Goal: Task Accomplishment & Management: Complete application form

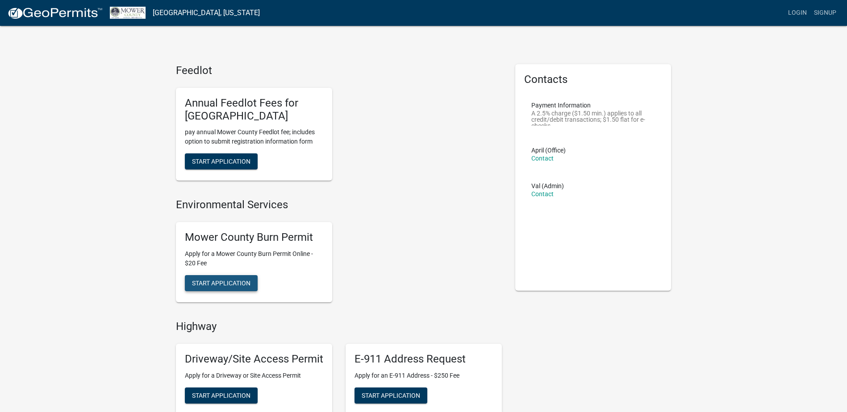
click at [227, 281] on span "Start Application" at bounding box center [221, 282] width 58 height 7
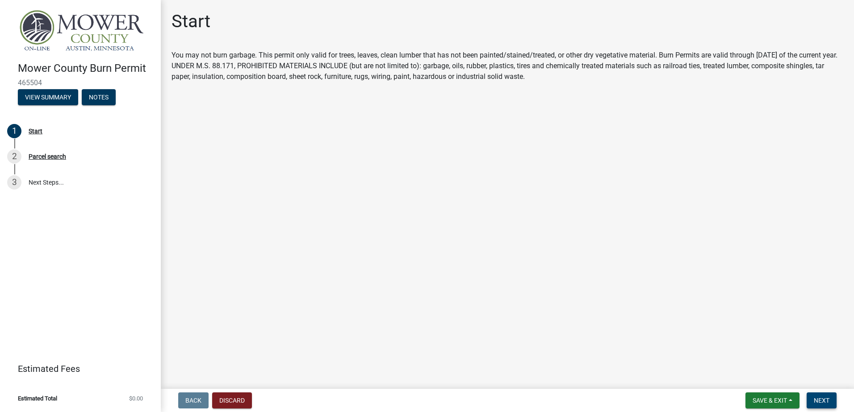
click at [826, 398] on span "Next" at bounding box center [821, 400] width 16 height 7
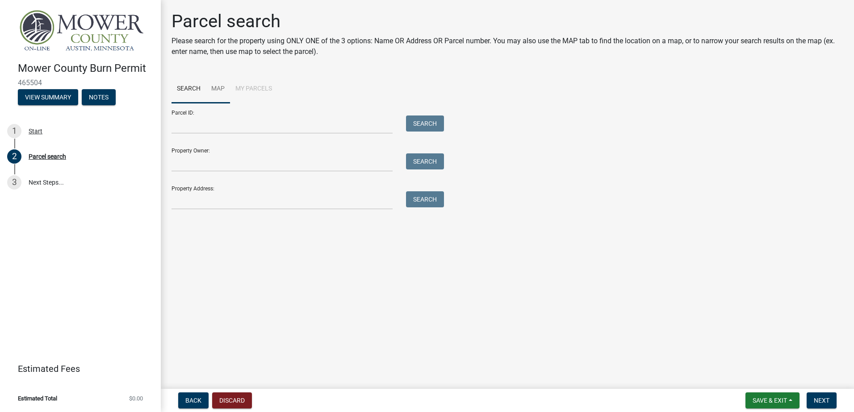
click at [221, 87] on link "Map" at bounding box center [218, 89] width 24 height 29
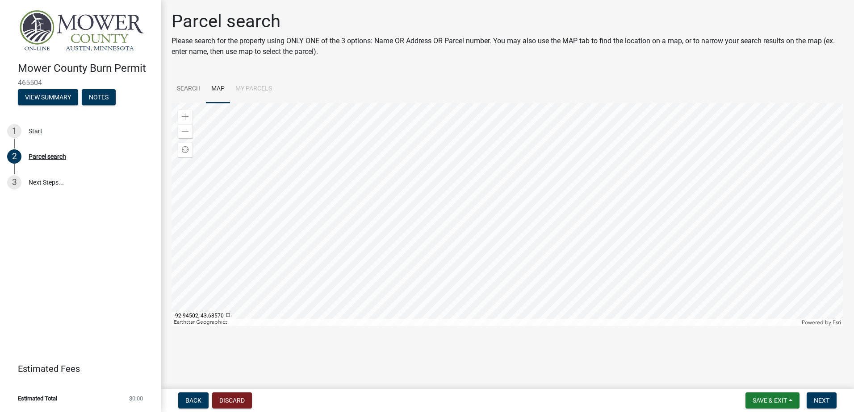
click at [462, 213] on div at bounding box center [506, 214] width 671 height 223
click at [476, 245] on div at bounding box center [506, 214] width 671 height 223
click at [347, 242] on div at bounding box center [506, 214] width 671 height 223
click at [566, 149] on div at bounding box center [506, 214] width 671 height 223
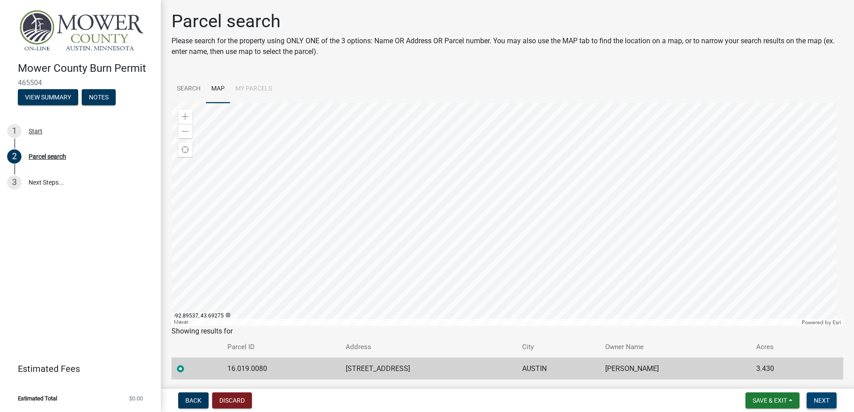
click at [820, 398] on span "Next" at bounding box center [821, 400] width 16 height 7
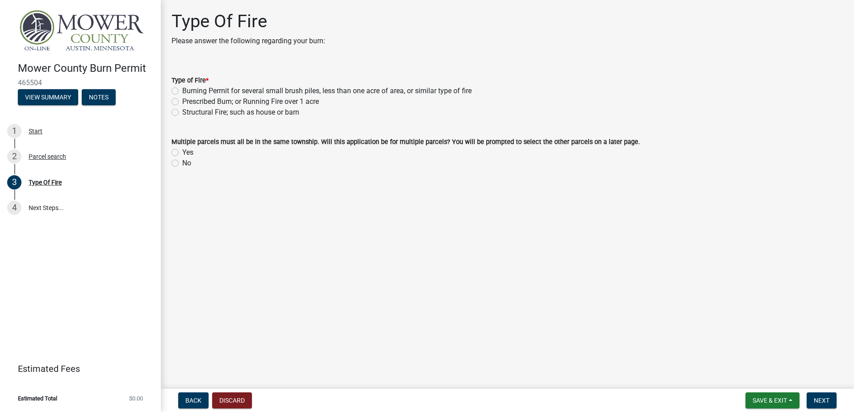
click at [182, 92] on label "Burning Permit for several small brush piles, less than one acre of area, or si…" at bounding box center [326, 91] width 289 height 11
click at [182, 92] on input "Burning Permit for several small brush piles, less than one acre of area, or si…" at bounding box center [185, 89] width 6 height 6
radio input "true"
click at [182, 162] on label "No" at bounding box center [186, 163] width 9 height 11
click at [182, 162] on input "No" at bounding box center [185, 161] width 6 height 6
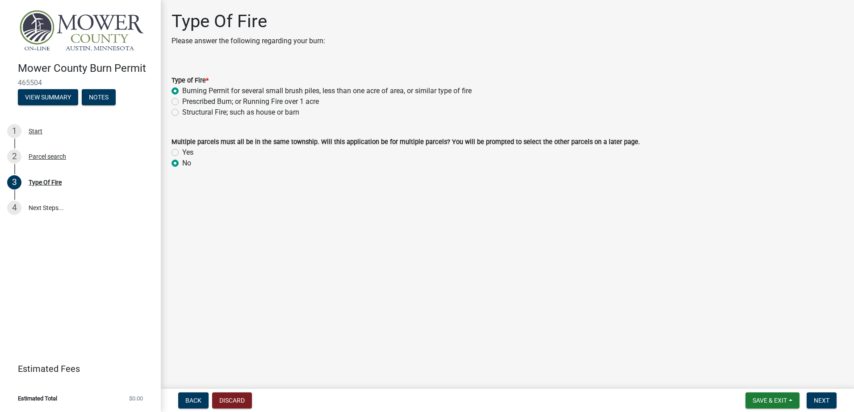
radio input "true"
click at [819, 399] on span "Next" at bounding box center [821, 400] width 16 height 7
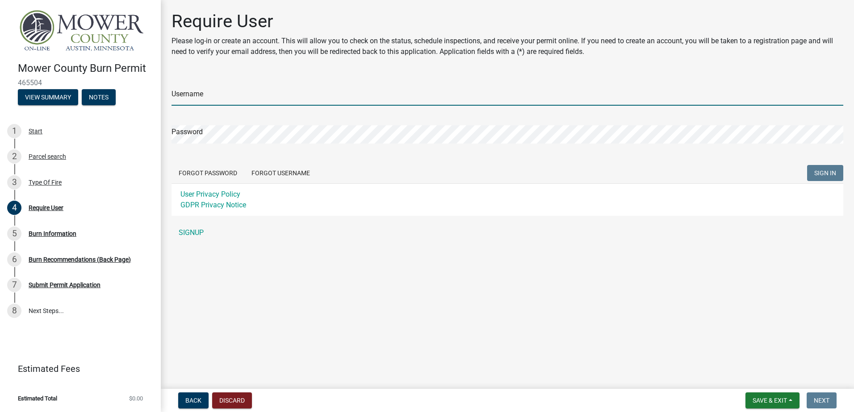
type input "[PERSON_NAME]"
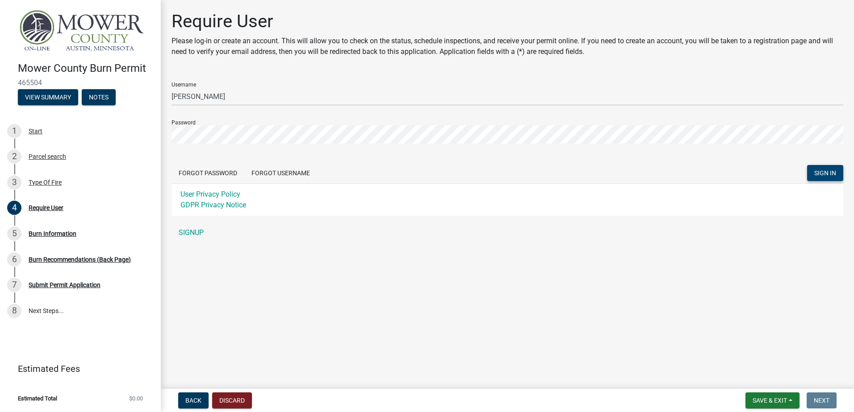
click at [823, 173] on span "SIGN IN" at bounding box center [825, 173] width 22 height 7
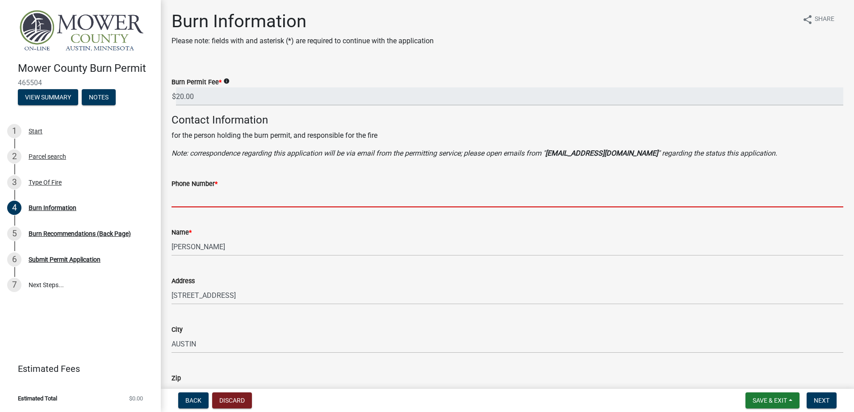
click at [219, 196] on input "Phone Number *" at bounding box center [506, 198] width 671 height 18
type input "5074387518"
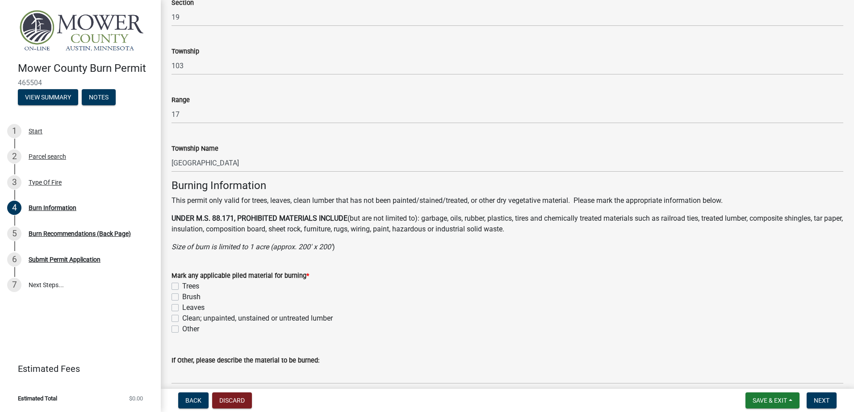
scroll to position [446, 0]
click at [182, 286] on label "Trees" at bounding box center [190, 284] width 17 height 11
click at [182, 285] on input "Trees" at bounding box center [185, 282] width 6 height 6
checkbox input "true"
checkbox input "false"
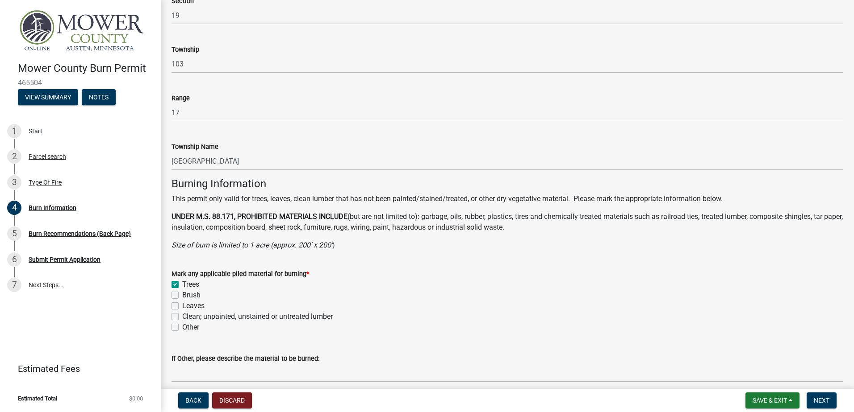
checkbox input "false"
click at [182, 296] on label "Brush" at bounding box center [191, 295] width 18 height 11
click at [182, 296] on input "Brush" at bounding box center [185, 293] width 6 height 6
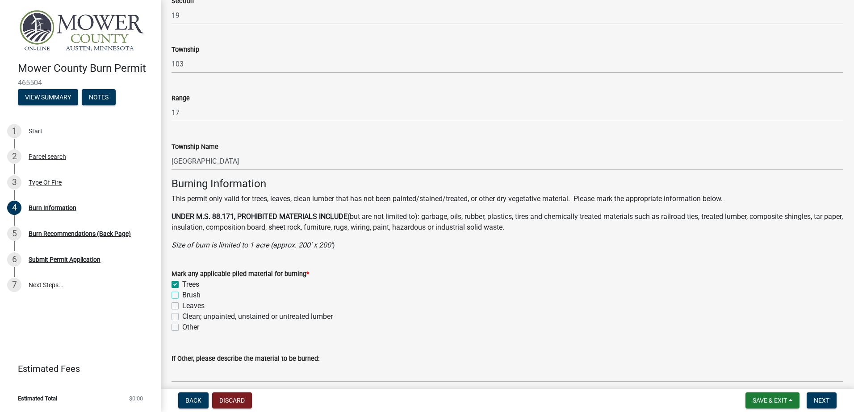
checkbox input "true"
checkbox input "false"
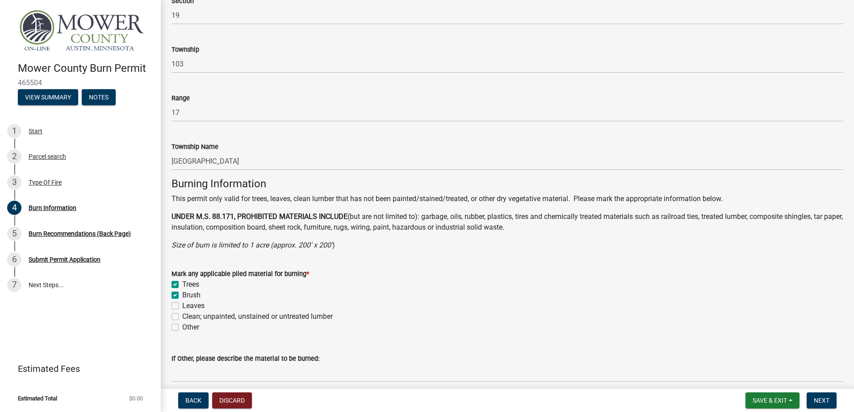
checkbox input "false"
click at [182, 310] on label "Leaves" at bounding box center [193, 306] width 22 height 11
click at [182, 307] on input "Leaves" at bounding box center [185, 304] width 6 height 6
checkbox input "true"
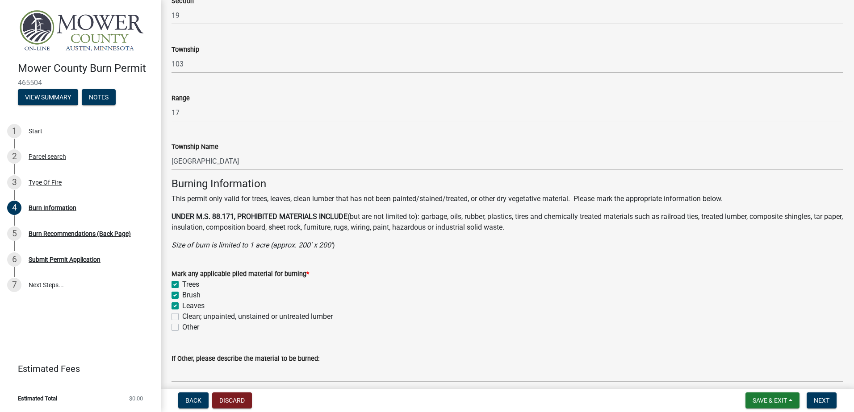
checkbox input "true"
checkbox input "false"
click at [182, 317] on label "Clean; unpainted, unstained or untreated lumber" at bounding box center [257, 317] width 150 height 11
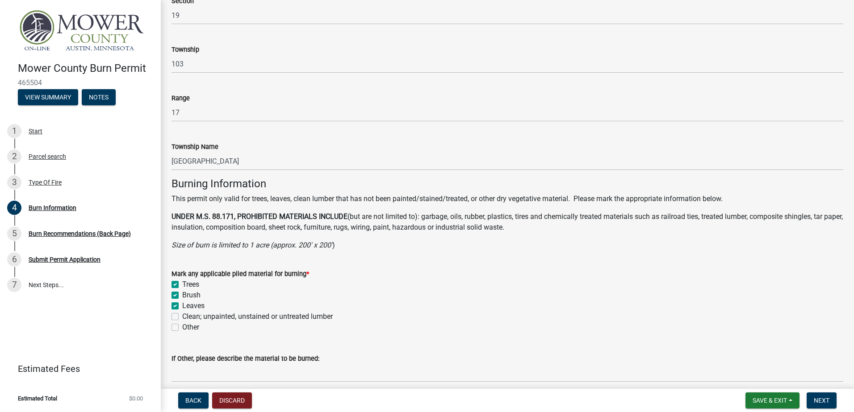
click at [182, 317] on input "Clean; unpainted, unstained or untreated lumber" at bounding box center [185, 315] width 6 height 6
checkbox input "true"
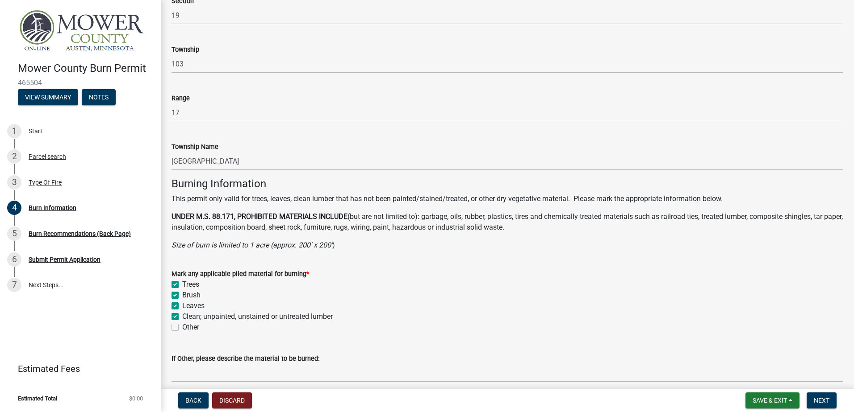
checkbox input "true"
checkbox input "false"
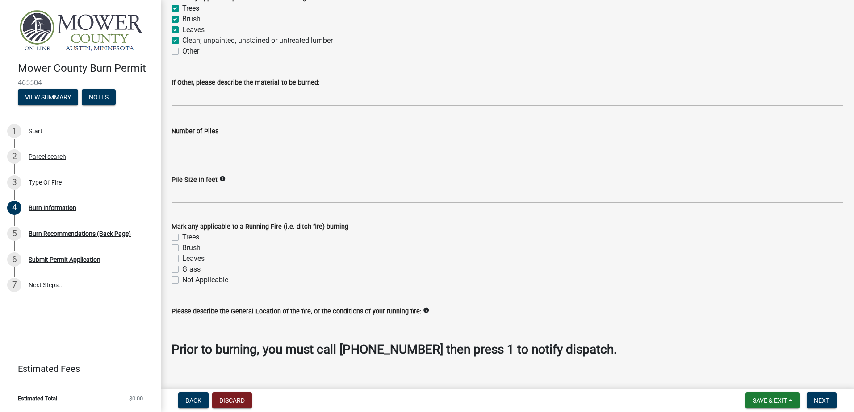
scroll to position [737, 0]
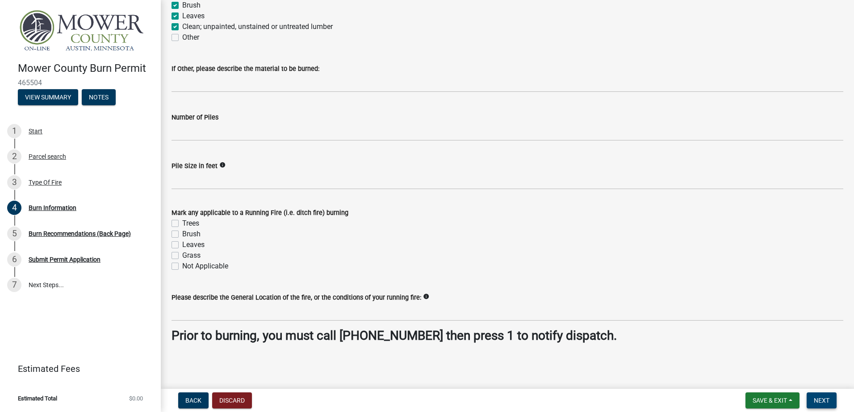
click at [825, 399] on span "Next" at bounding box center [821, 400] width 16 height 7
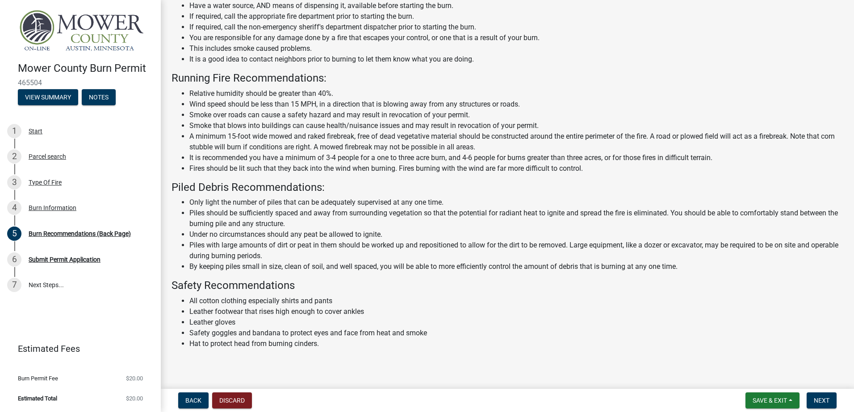
scroll to position [72, 0]
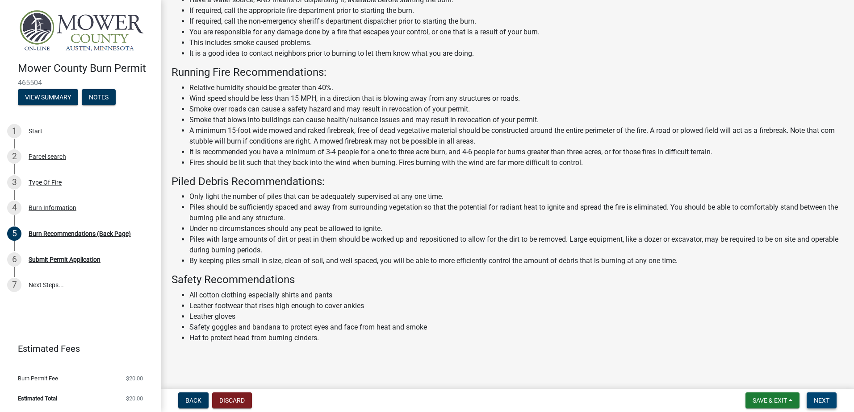
click at [819, 397] on span "Next" at bounding box center [821, 400] width 16 height 7
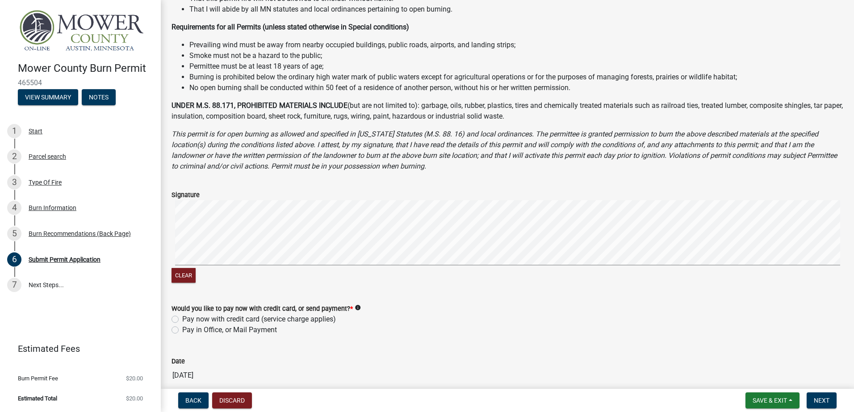
scroll to position [223, 0]
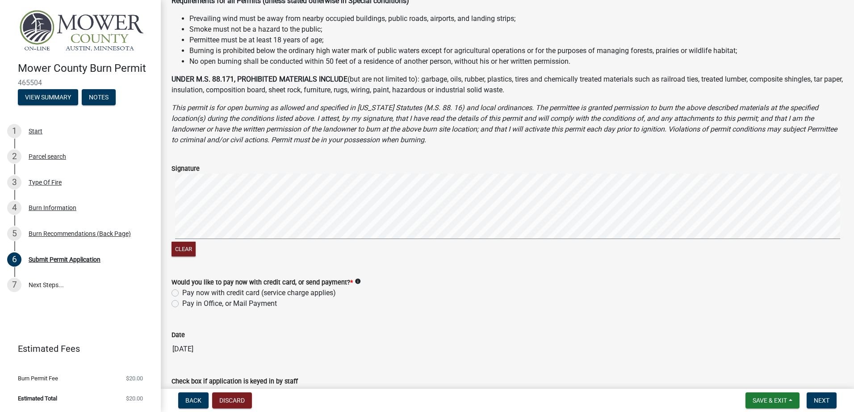
click at [182, 293] on label "Pay now with credit card (service charge applies)" at bounding box center [259, 293] width 154 height 11
click at [182, 293] on input "Pay now with credit card (service charge applies)" at bounding box center [185, 291] width 6 height 6
radio input "true"
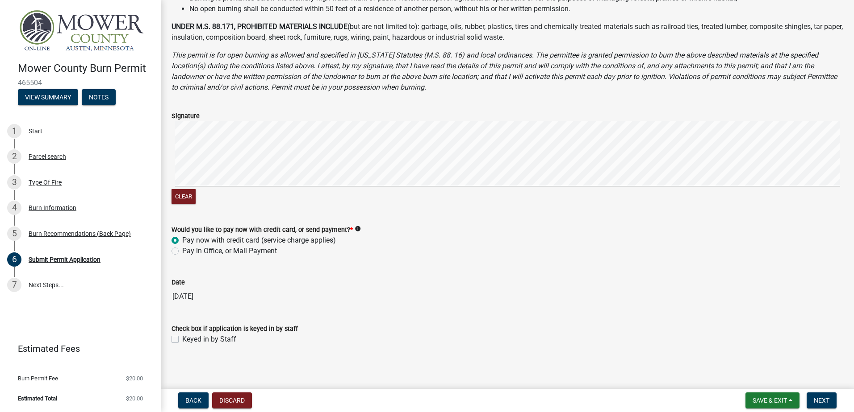
scroll to position [278, 0]
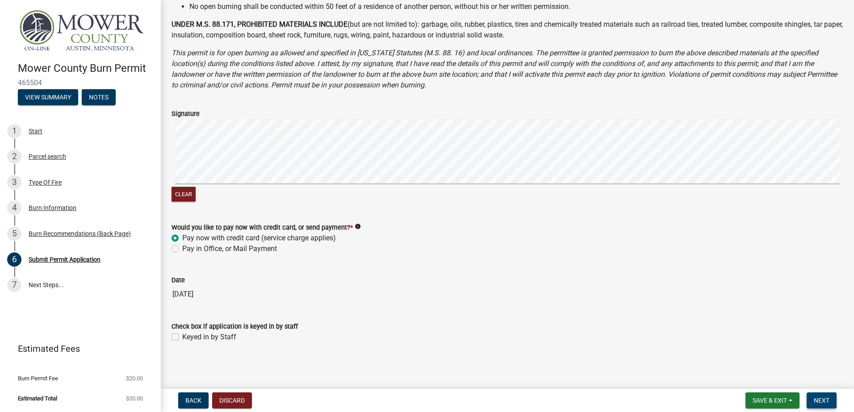
click at [817, 400] on span "Next" at bounding box center [821, 400] width 16 height 7
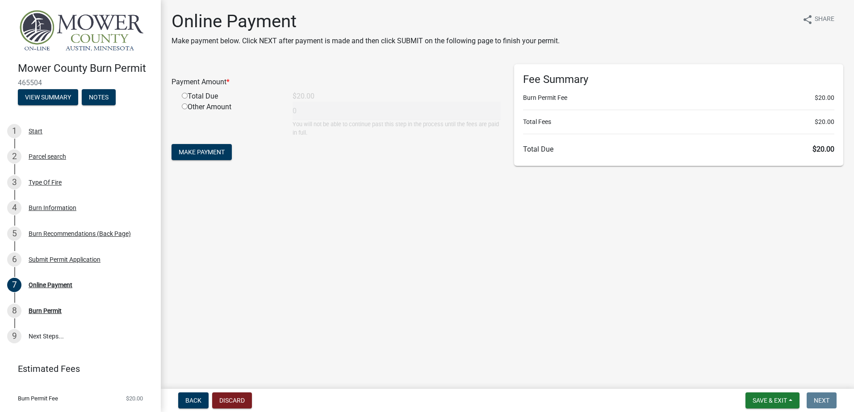
click at [186, 96] on input "radio" at bounding box center [185, 96] width 6 height 6
radio input "true"
type input "20"
click at [221, 152] on span "Make Payment" at bounding box center [202, 152] width 46 height 7
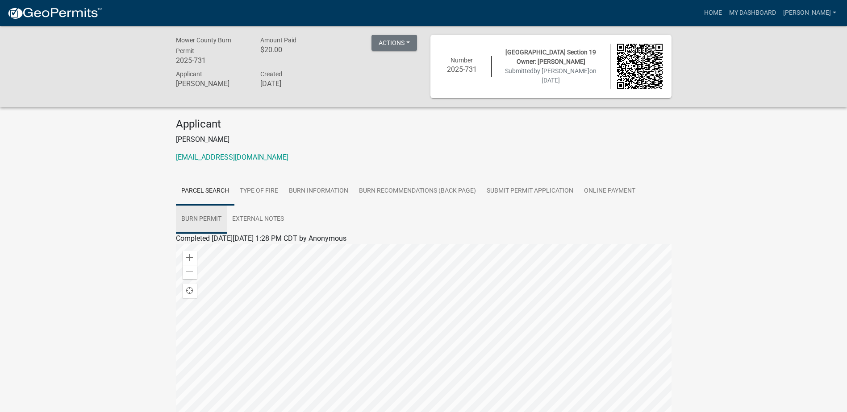
click at [202, 218] on link "Burn Permit" at bounding box center [201, 219] width 51 height 29
click at [404, 44] on button "Actions" at bounding box center [394, 43] width 46 height 16
click at [407, 88] on link "Printer Friendly" at bounding box center [406, 87] width 71 height 21
